Goal: Information Seeking & Learning: Learn about a topic

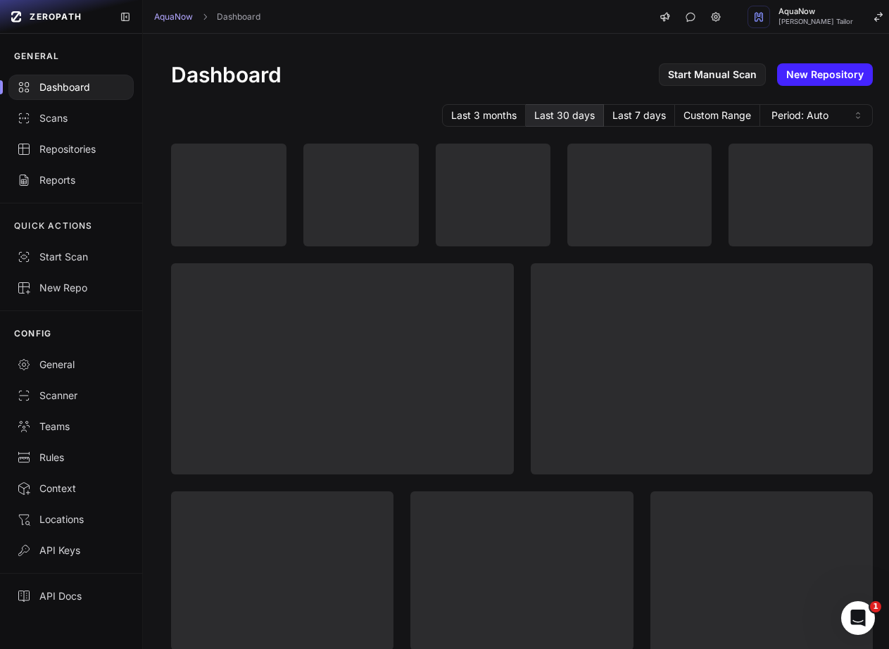
click at [349, 109] on div "Last 3 months Last 30 days Last 7 days Custom Range Period: Auto" at bounding box center [521, 115] width 701 height 23
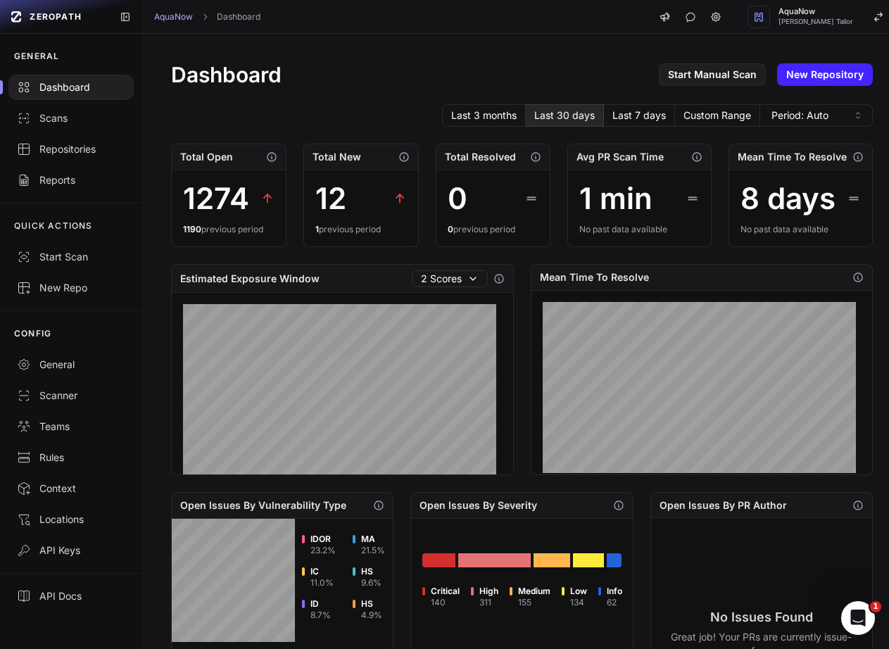
click at [361, 45] on div "Dashboard Start Manual Scan New Repository Last 3 months Last 30 days Last 7 da…" at bounding box center [522, 541] width 758 height 1014
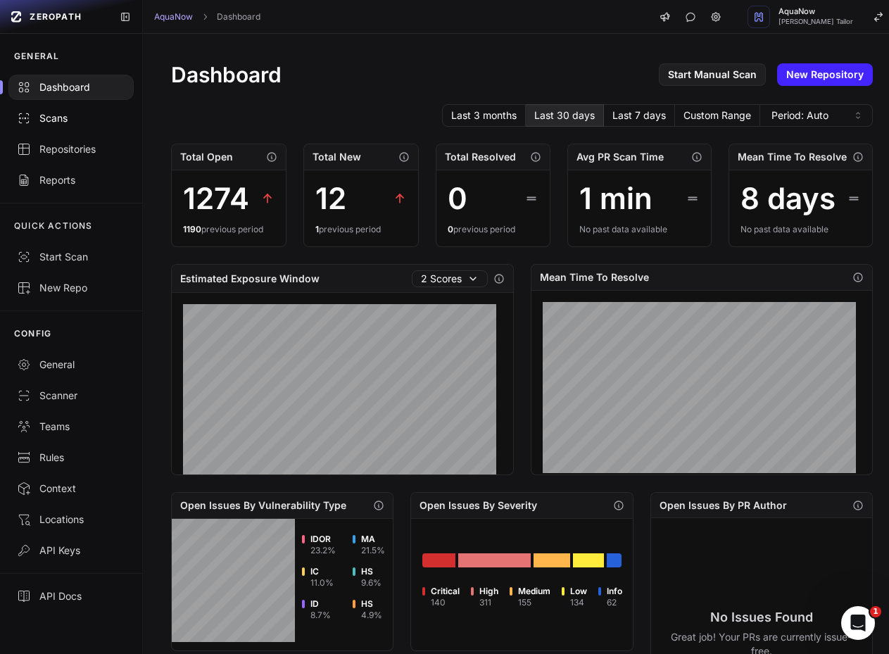
click at [72, 121] on div "Scans" at bounding box center [71, 118] width 108 height 14
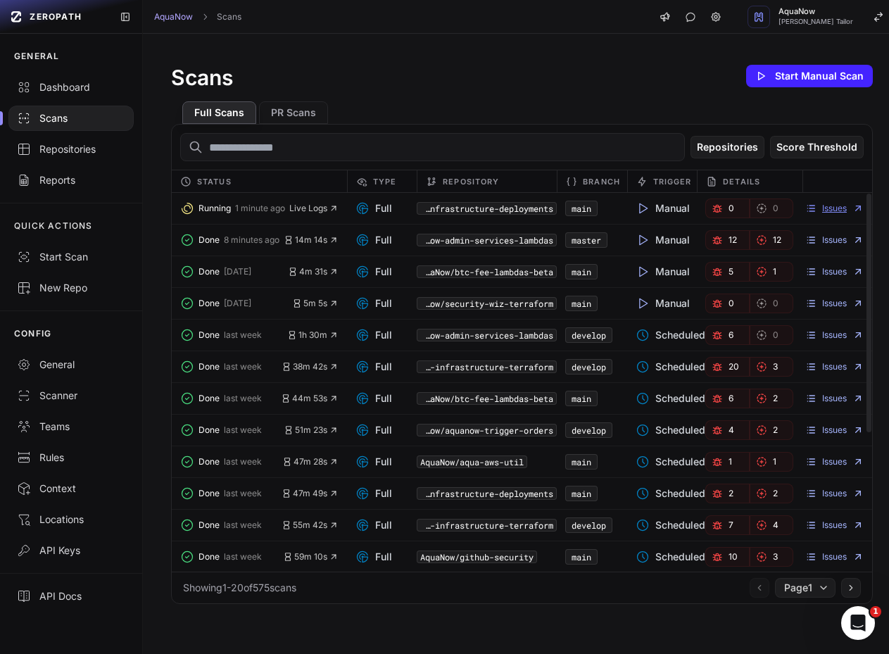
click at [813, 206] on link "Issues" at bounding box center [834, 208] width 58 height 11
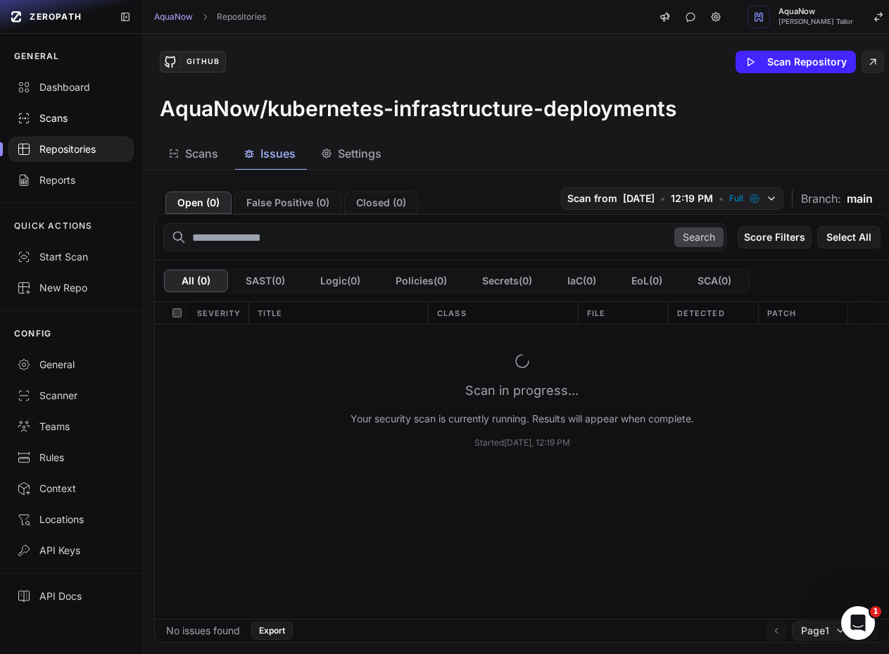
click at [49, 120] on div "Scans" at bounding box center [71, 118] width 108 height 14
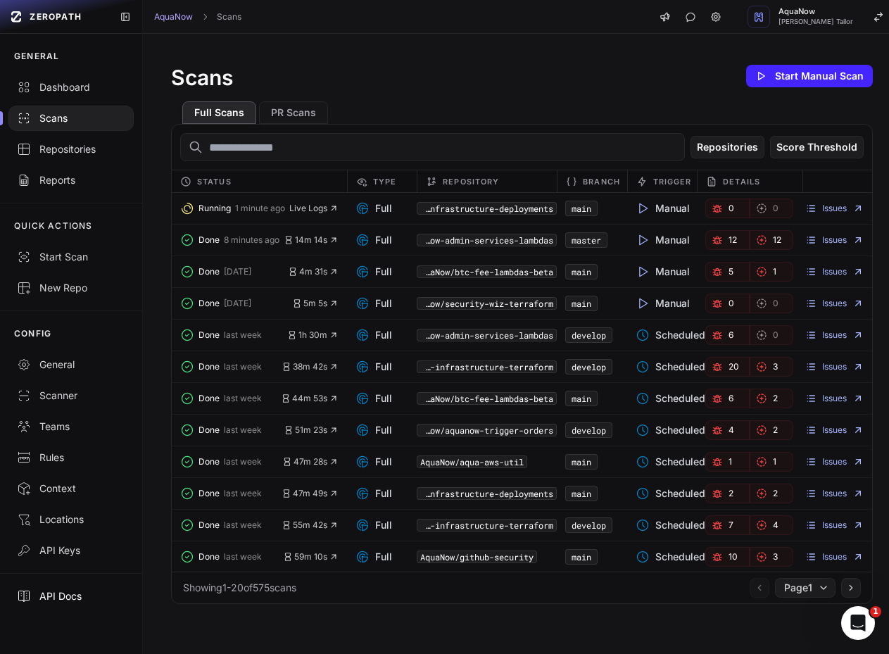
click at [63, 589] on div "API Docs" at bounding box center [71, 596] width 108 height 14
click at [307, 210] on span "Live Logs" at bounding box center [313, 208] width 49 height 11
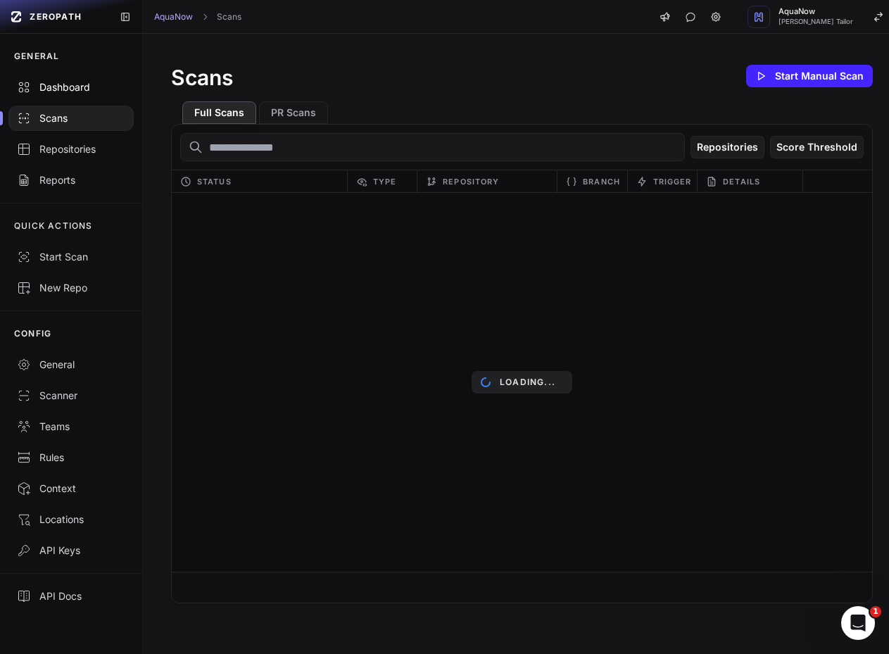
click at [88, 85] on div "Dashboard" at bounding box center [71, 87] width 108 height 14
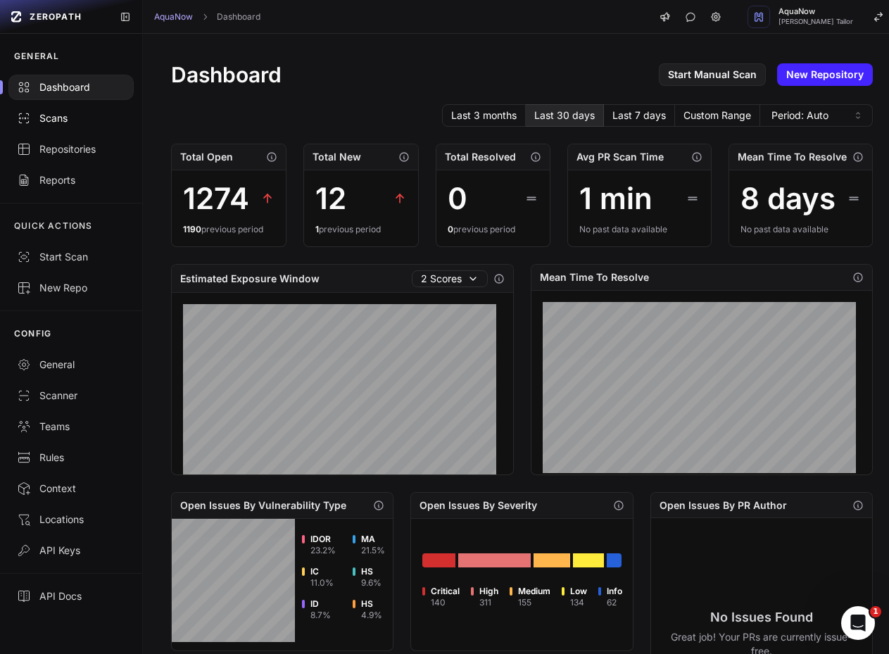
click at [94, 116] on div "Scans" at bounding box center [71, 118] width 108 height 14
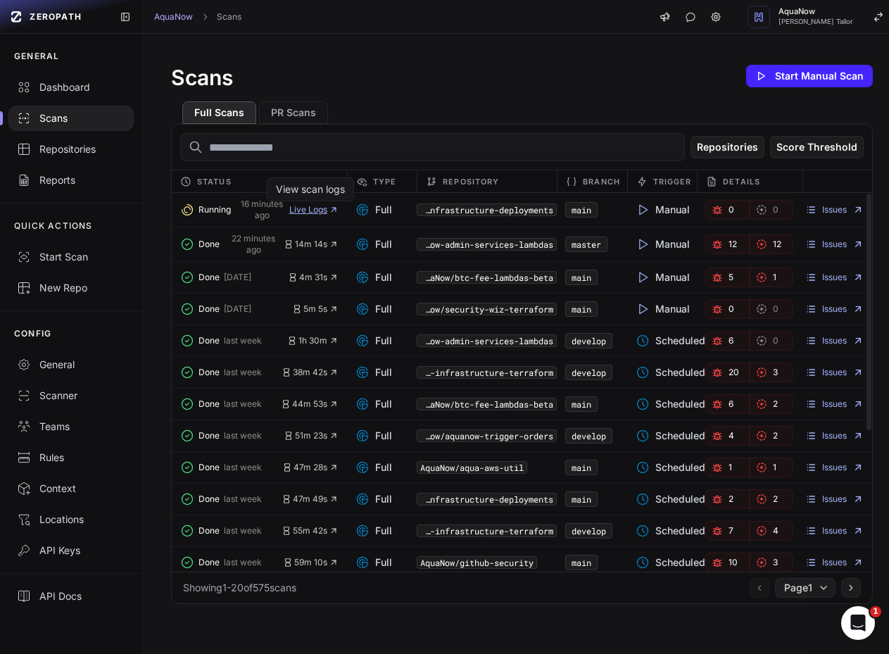
click at [317, 210] on span "Live Logs" at bounding box center [313, 209] width 49 height 11
click at [714, 212] on icon "button" at bounding box center [716, 209] width 11 height 11
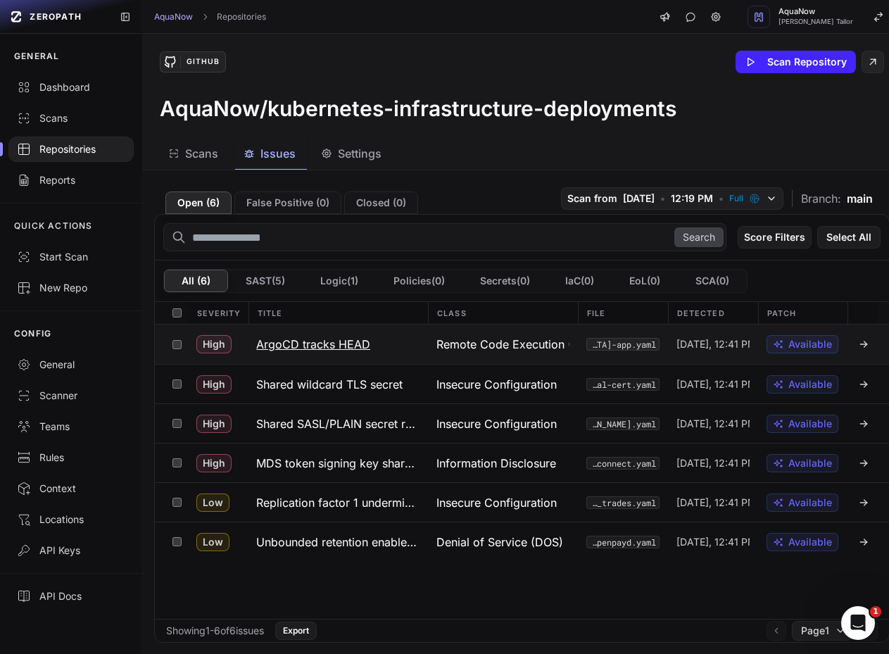
click at [466, 347] on span "Remote Code Execution (RCE)" at bounding box center [502, 344] width 133 height 17
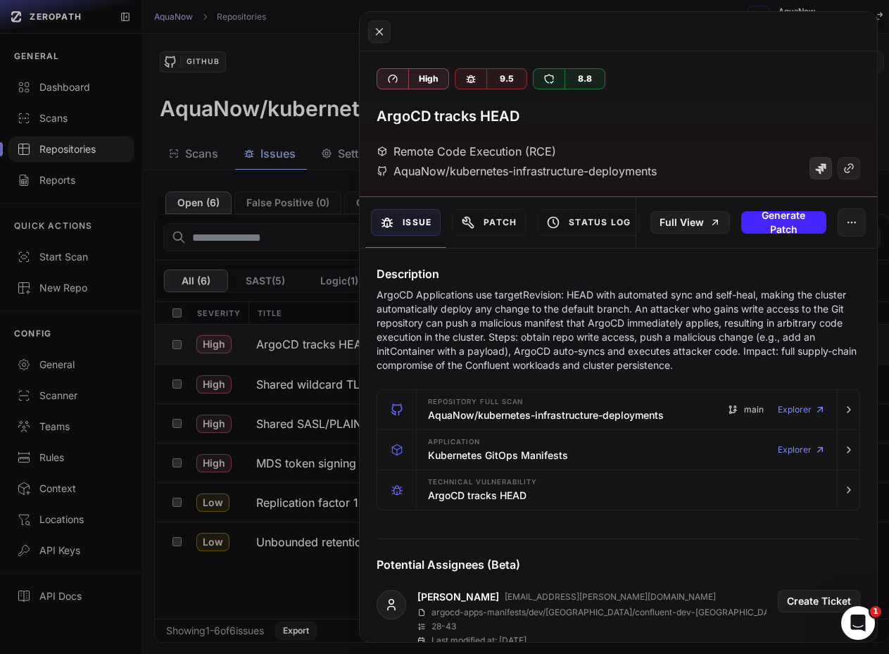
click at [809, 175] on link at bounding box center [820, 168] width 23 height 23
click at [815, 171] on icon at bounding box center [820, 168] width 11 height 11
click at [239, 128] on button at bounding box center [444, 327] width 889 height 654
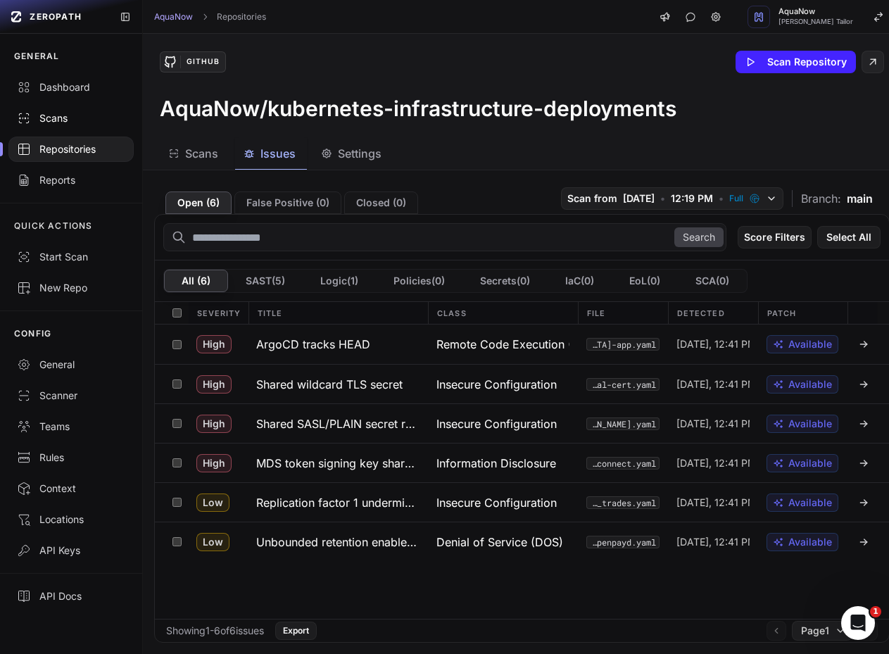
click at [72, 127] on link "Scans" at bounding box center [71, 118] width 142 height 31
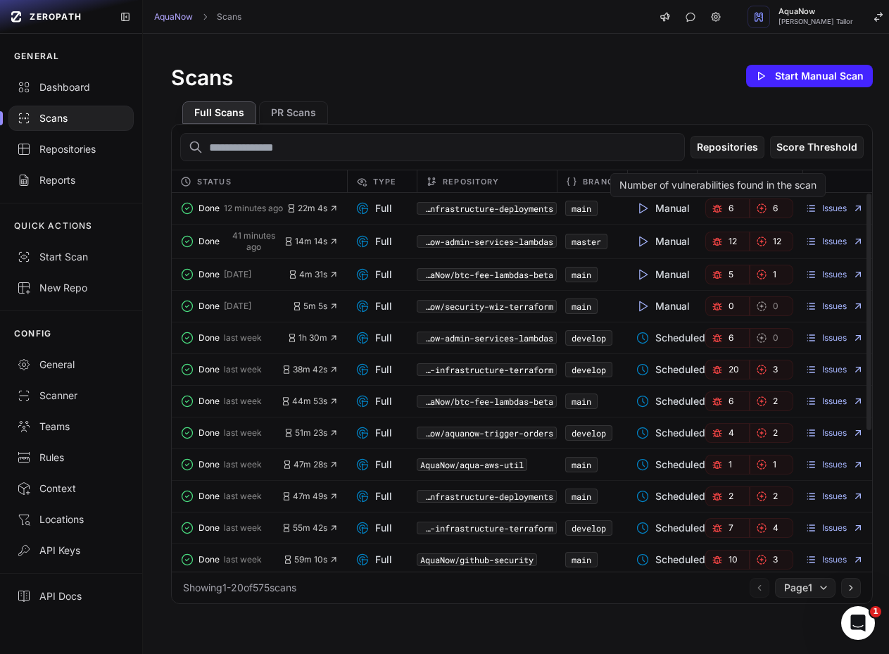
click at [713, 214] on icon "button" at bounding box center [716, 208] width 11 height 11
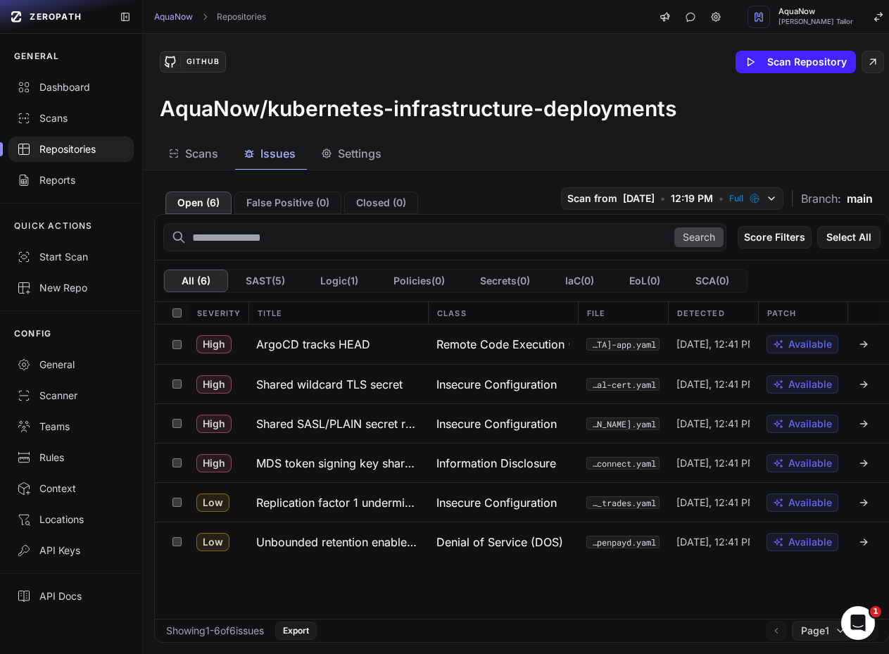
click at [101, 153] on div "Repositories" at bounding box center [71, 149] width 108 height 14
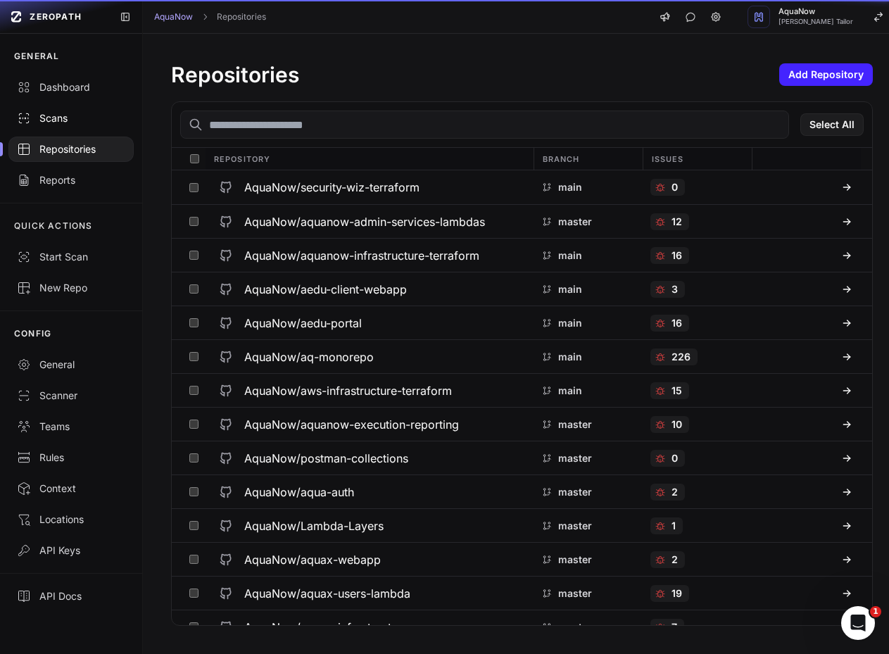
click at [57, 123] on div "Scans" at bounding box center [71, 118] width 108 height 14
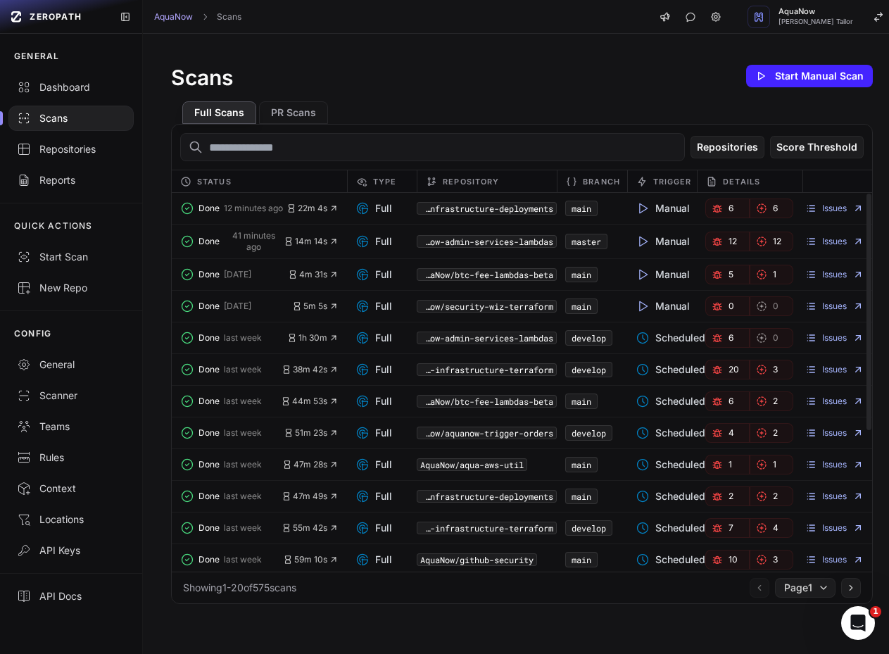
click at [728, 243] on span "12" at bounding box center [732, 241] width 8 height 11
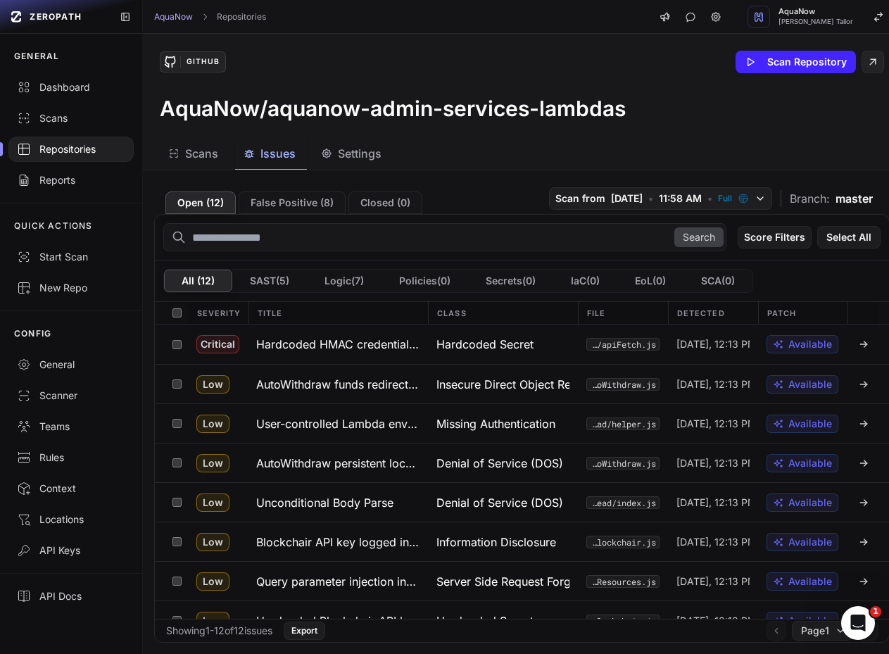
click at [87, 637] on div "GENERAL Dashboard Scans Repositories Reports QUICK ACTIONS Start Scan New Repo …" at bounding box center [71, 344] width 142 height 620
click at [269, 193] on button "False Positive ( 8 )" at bounding box center [291, 202] width 107 height 23
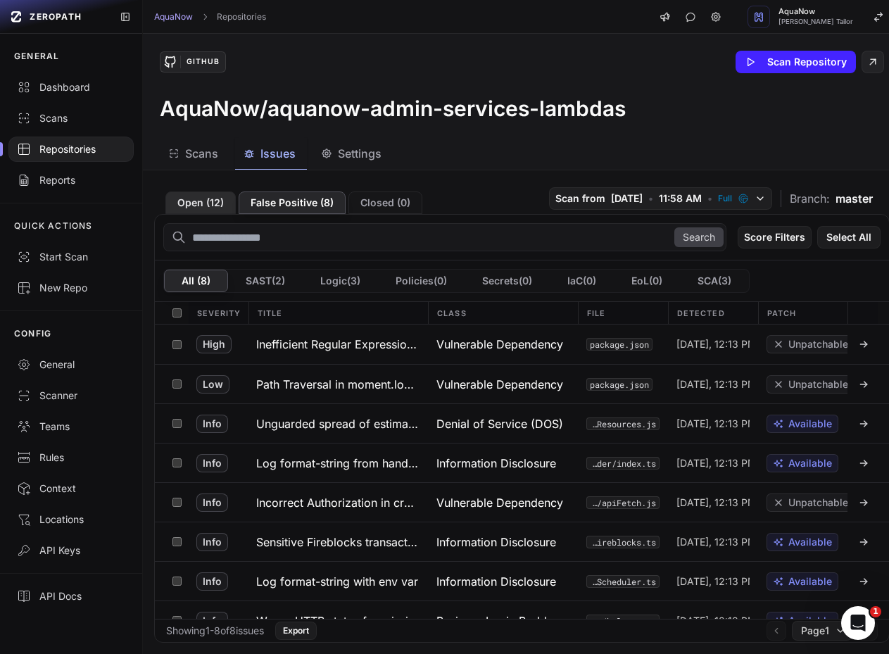
click at [231, 199] on button "Open ( 12 )" at bounding box center [200, 202] width 70 height 23
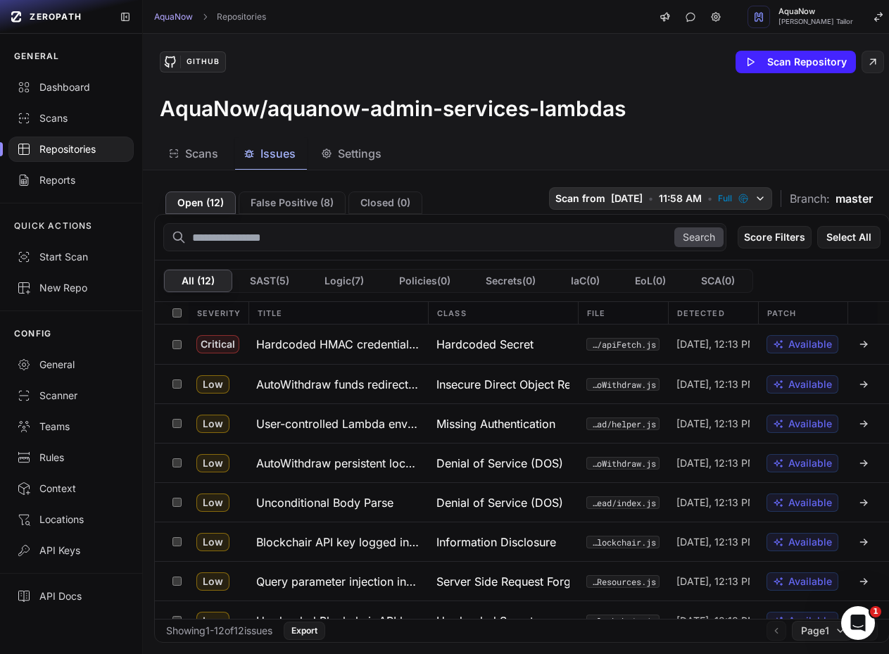
click at [611, 198] on span "8/25/2025" at bounding box center [627, 198] width 32 height 14
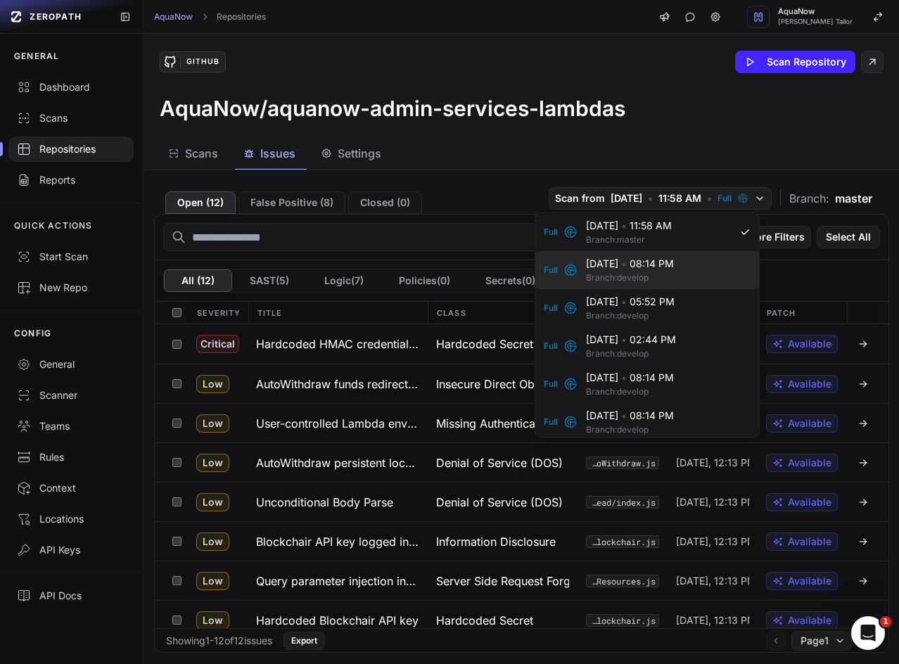
click at [604, 279] on span "Branch: develop" at bounding box center [656, 277] width 141 height 11
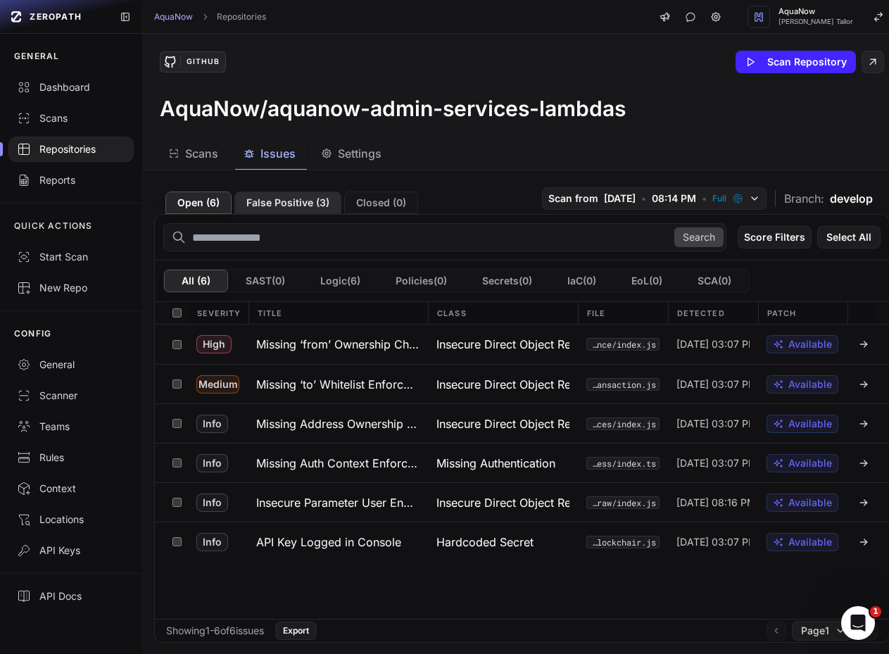
click at [281, 193] on button "False Positive ( 3 )" at bounding box center [287, 202] width 107 height 23
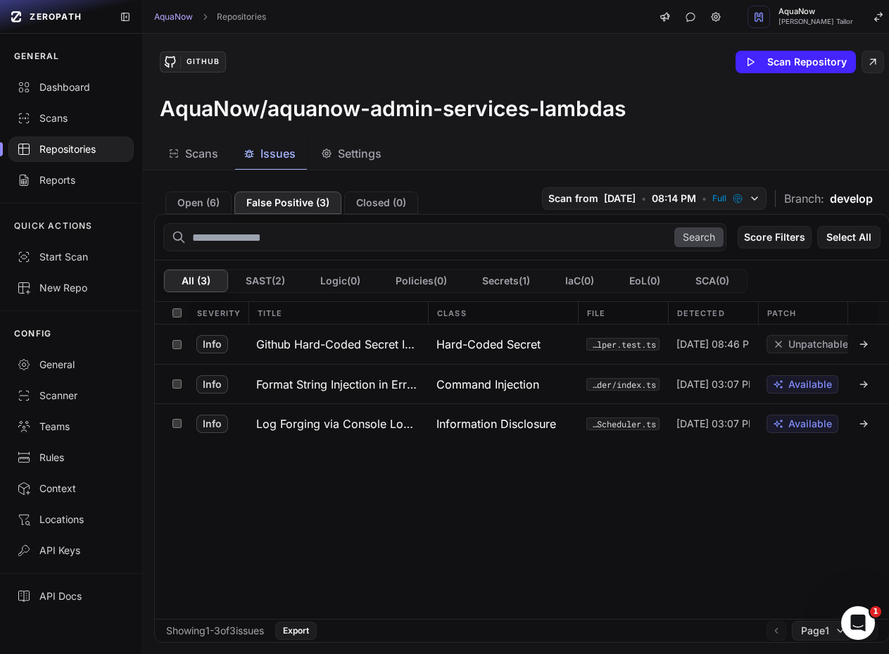
click at [198, 201] on button "Open ( 6 )" at bounding box center [198, 202] width 66 height 23
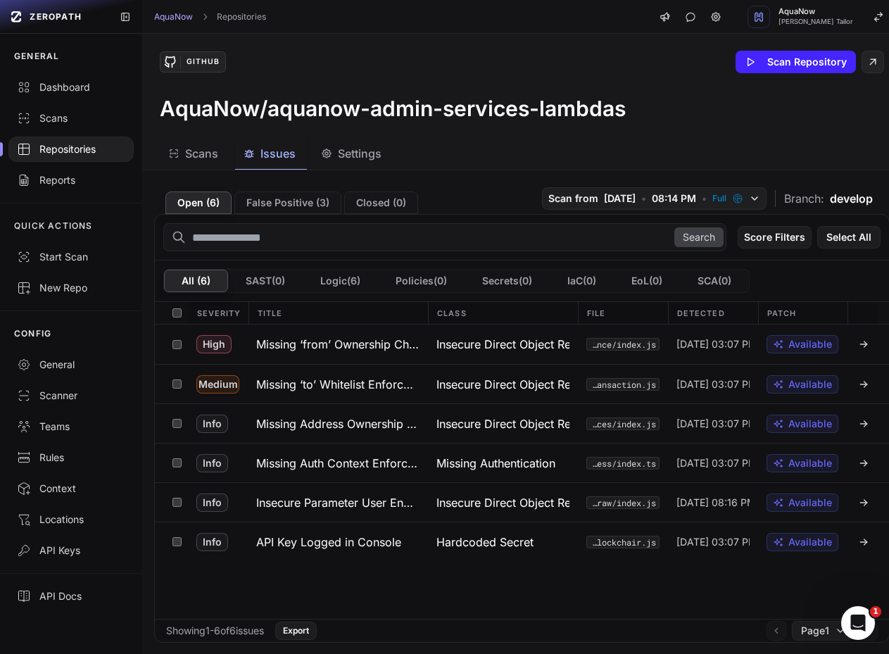
click at [604, 196] on span "8/16/2025" at bounding box center [620, 198] width 32 height 14
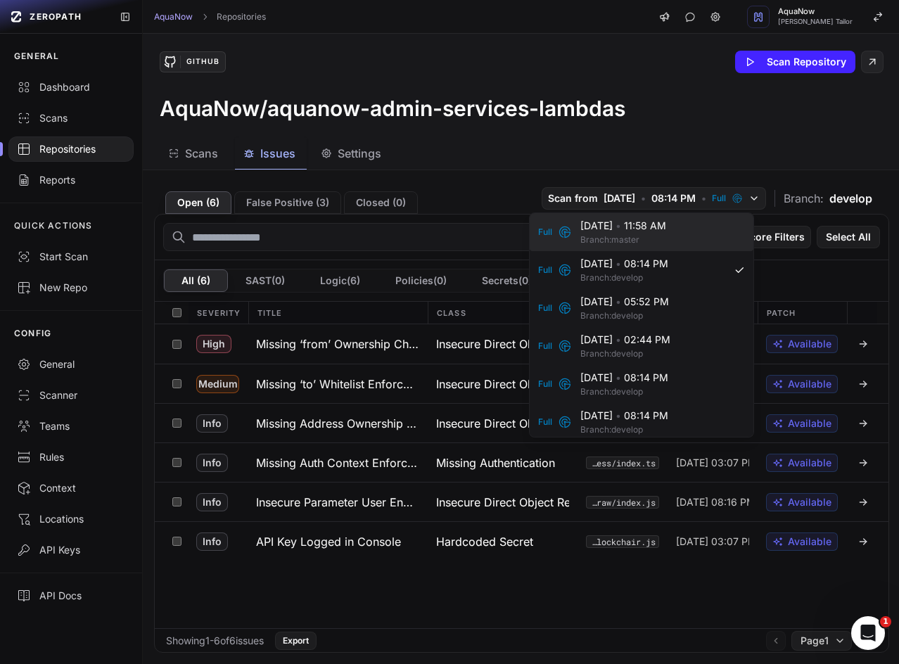
click at [565, 230] on icon at bounding box center [565, 232] width 14 height 14
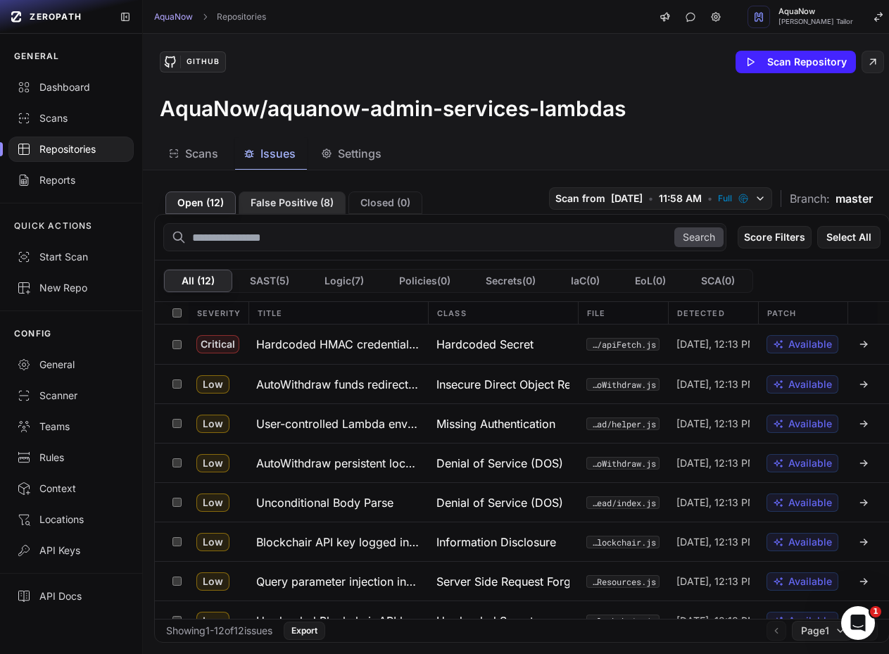
click at [324, 207] on button "False Positive ( 8 )" at bounding box center [291, 202] width 107 height 23
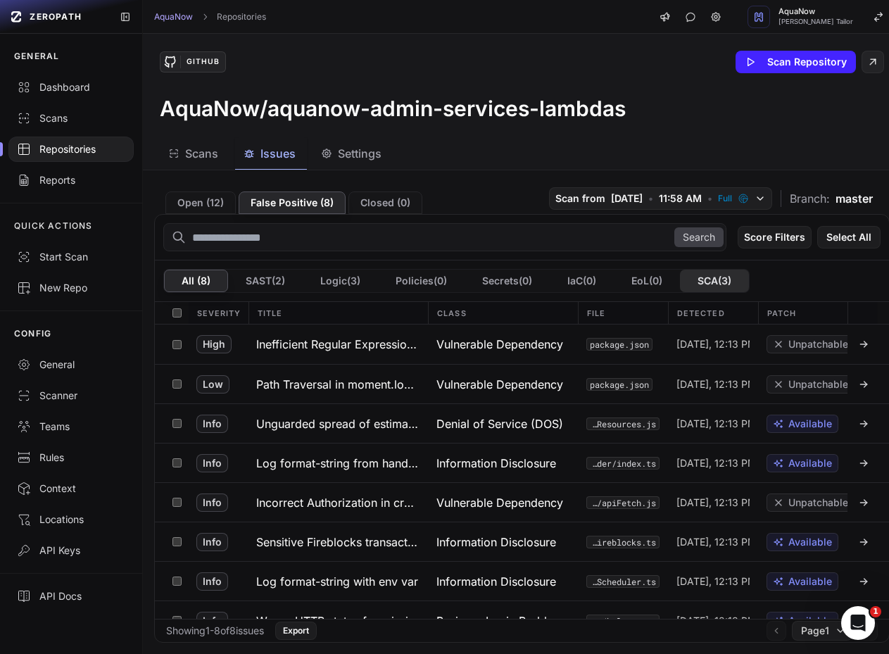
click at [749, 281] on button "SCA ( 3 )" at bounding box center [714, 280] width 69 height 23
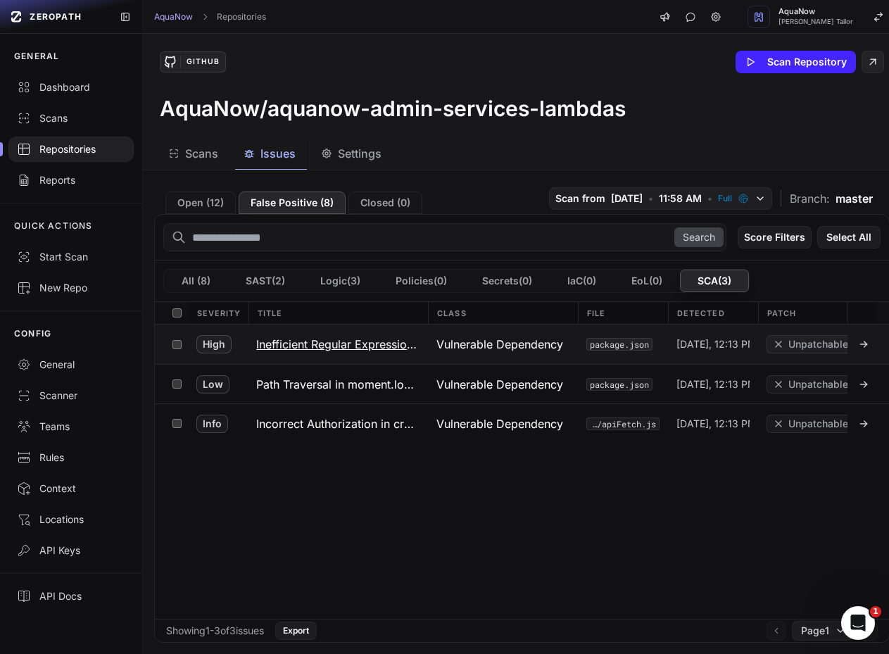
click at [366, 344] on h3 "Inefficient Regular Expression Complexity in moment (ReDoS via string-to-date/r…" at bounding box center [337, 344] width 163 height 17
